Goal: Check status

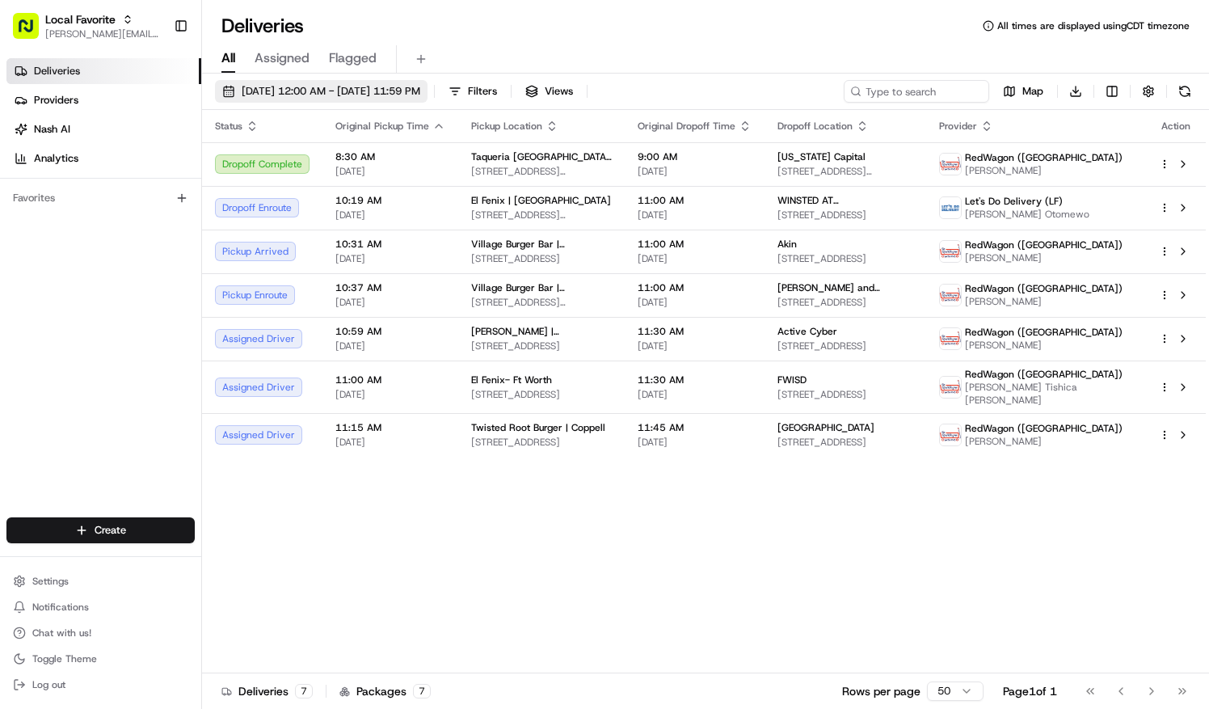
click at [287, 92] on span "[DATE] 12:00 AM - [DATE] 11:59 PM" at bounding box center [331, 91] width 179 height 15
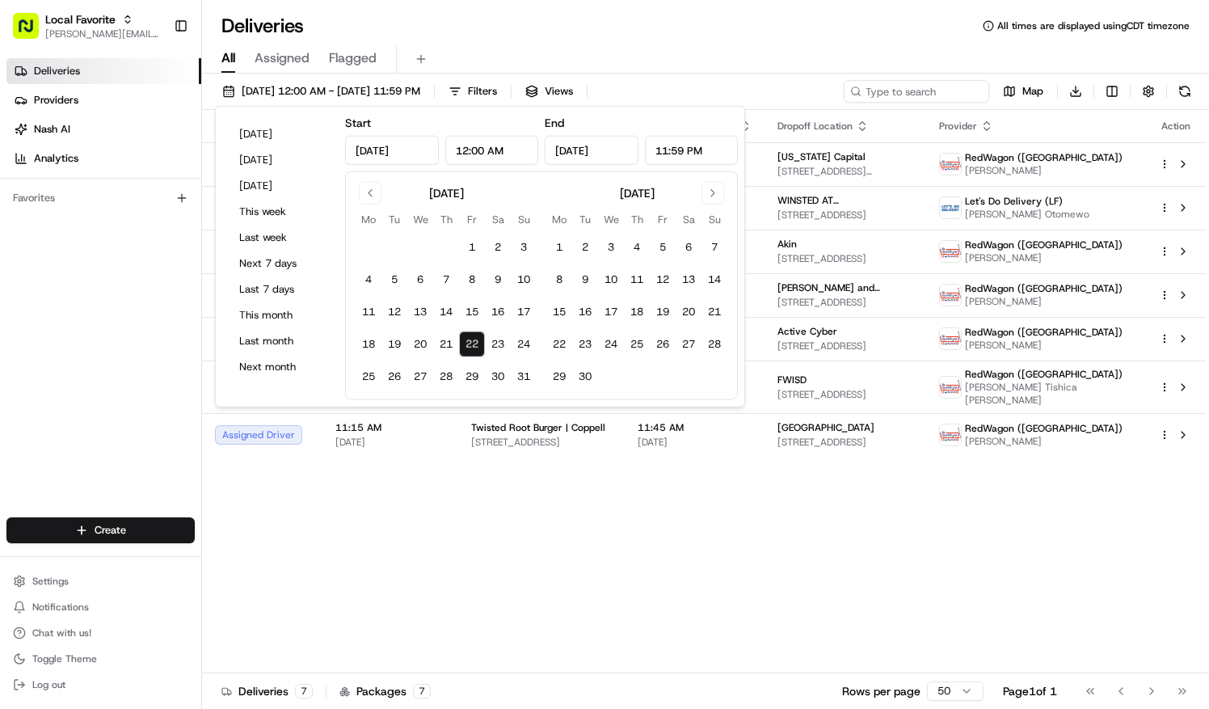
click at [469, 346] on button "22" at bounding box center [472, 344] width 26 height 26
click at [492, 37] on div "Deliveries All times are displayed using CDT timezone" at bounding box center [705, 26] width 1007 height 26
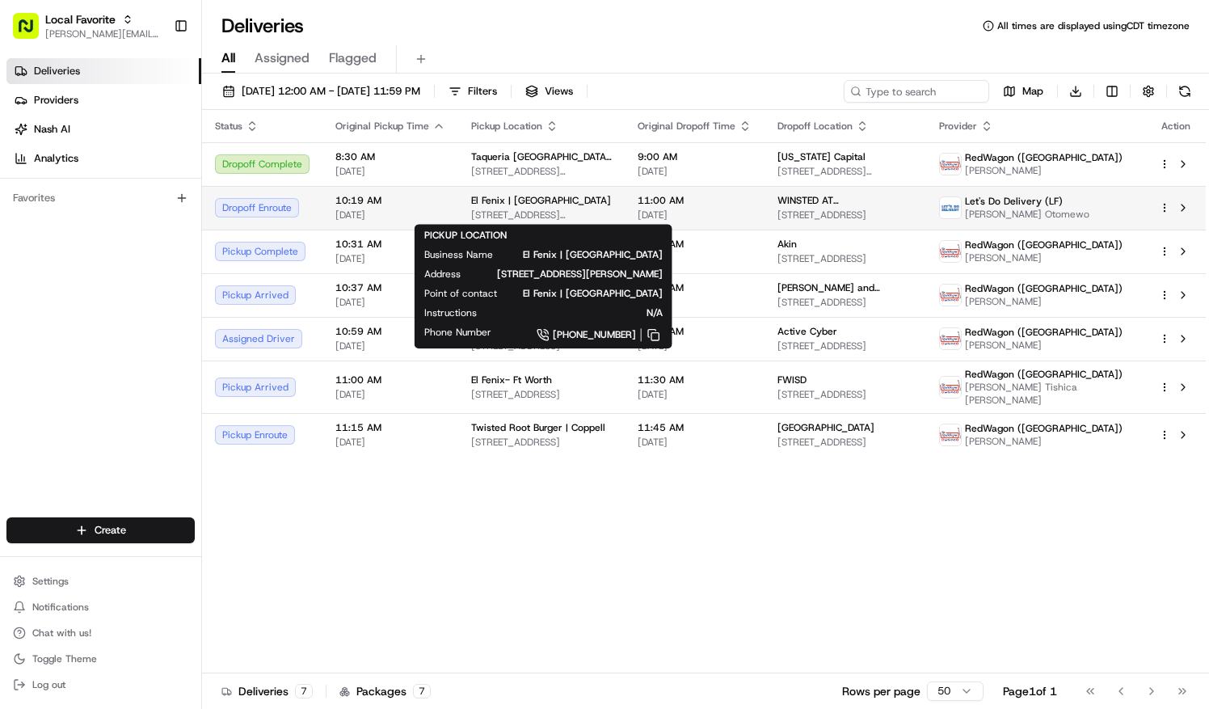
click at [512, 213] on span "[STREET_ADDRESS][PERSON_NAME]" at bounding box center [541, 215] width 141 height 13
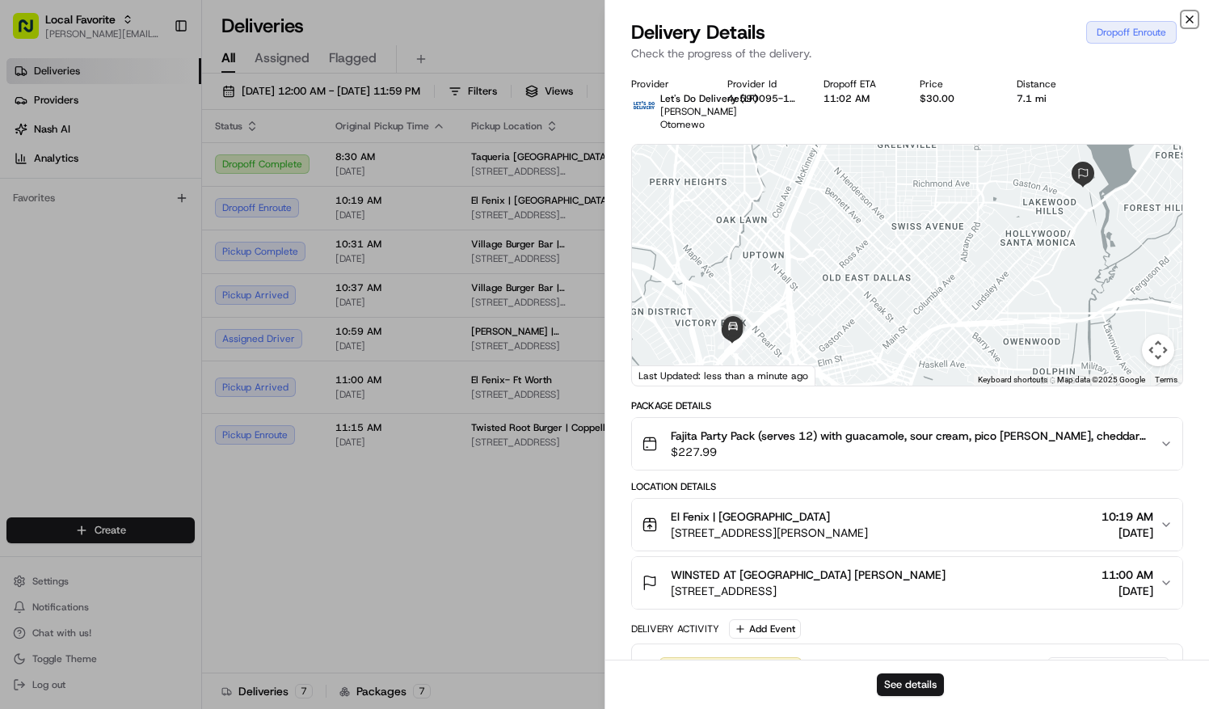
click at [1188, 19] on icon "button" at bounding box center [1190, 19] width 13 height 13
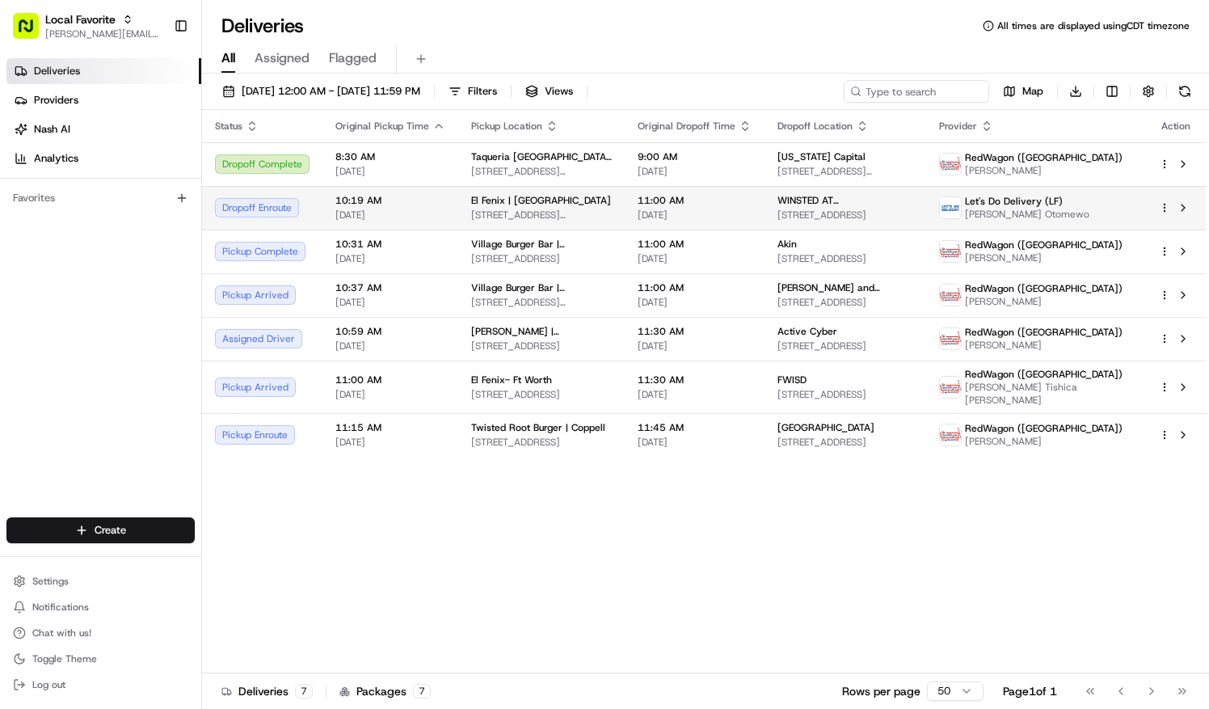
click at [789, 212] on td "WINSTED AT [GEOGRAPHIC_DATA] [STREET_ADDRESS]" at bounding box center [846, 208] width 162 height 44
